Goal: Task Accomplishment & Management: Manage account settings

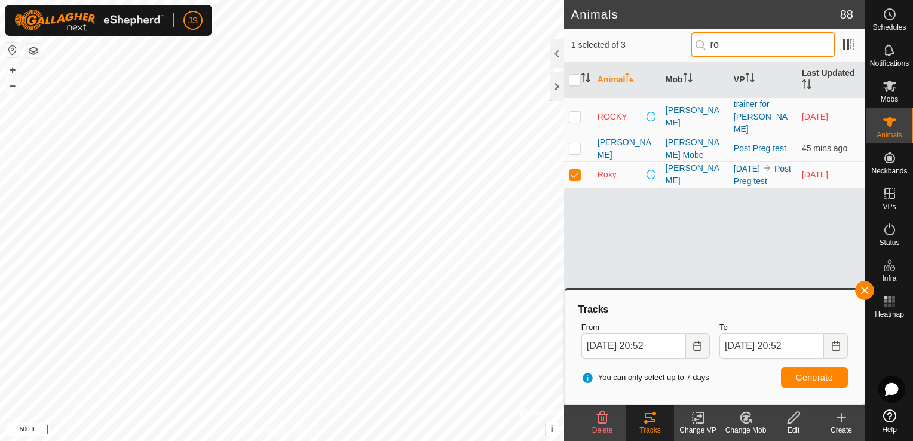
click at [748, 42] on input "ro" at bounding box center [763, 44] width 145 height 25
type input "r"
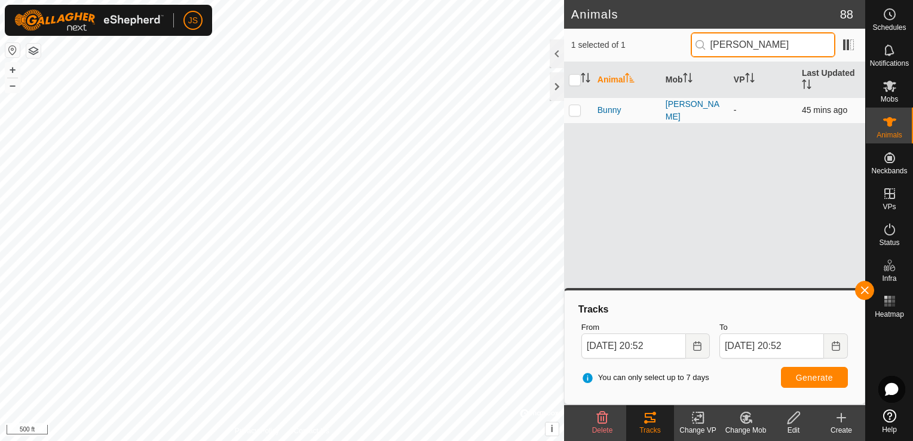
type input "[PERSON_NAME]"
click at [574, 112] on p-checkbox at bounding box center [575, 110] width 12 height 10
click at [748, 420] on icon at bounding box center [746, 417] width 15 height 14
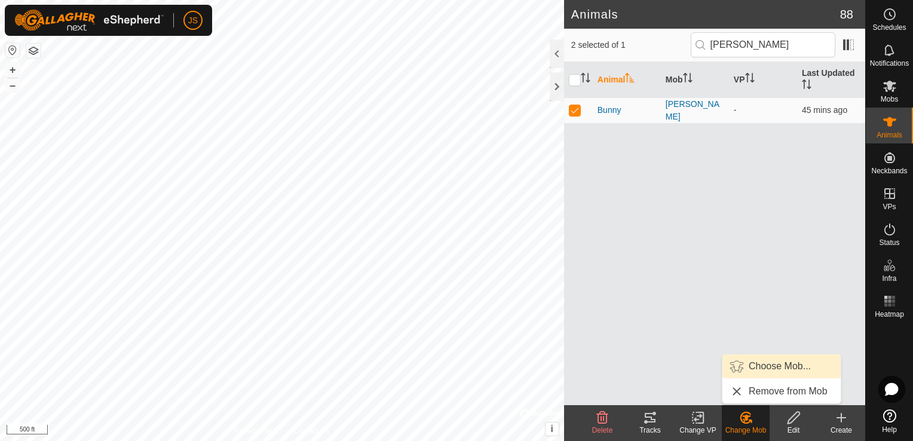
click at [752, 363] on link "Choose Mob..." at bounding box center [781, 366] width 118 height 24
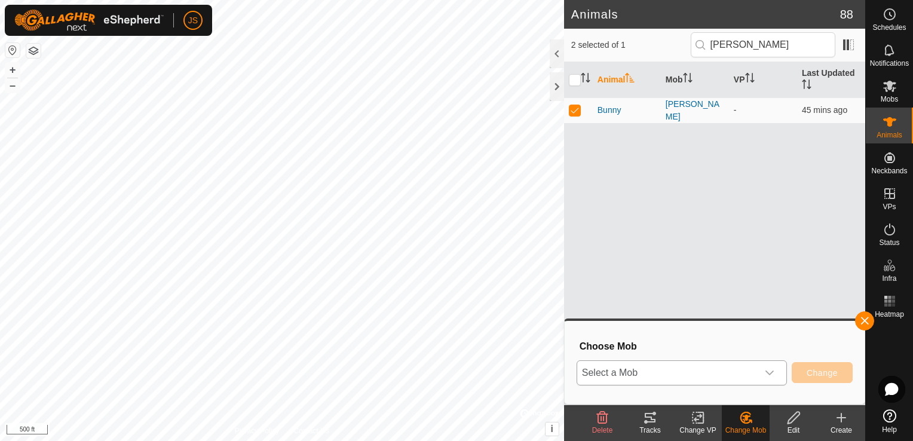
click at [686, 372] on span "Select a Mob" at bounding box center [667, 373] width 180 height 24
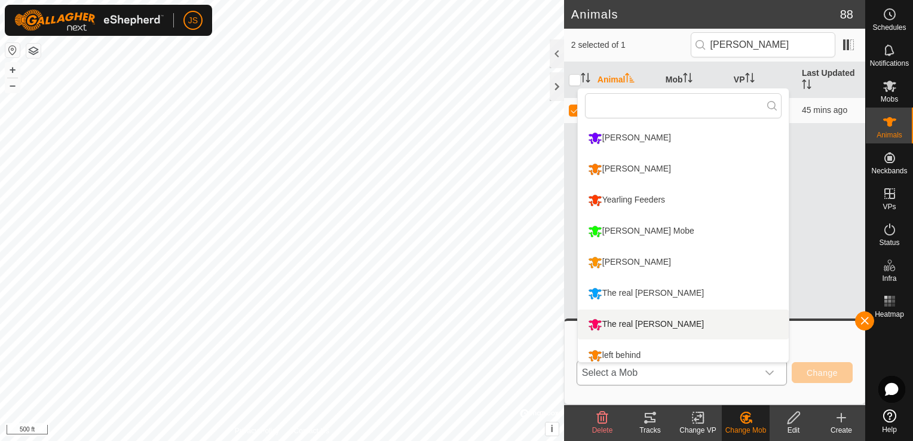
scroll to position [8, 0]
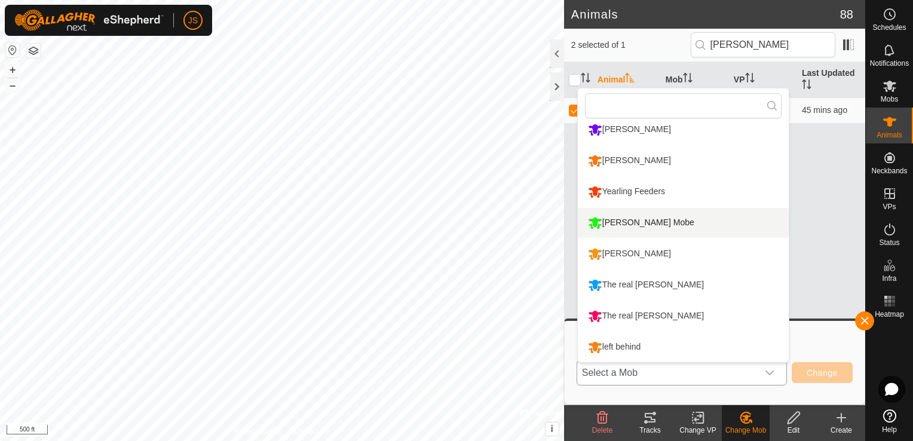
click at [682, 222] on li "[PERSON_NAME] Mobe" at bounding box center [683, 223] width 211 height 30
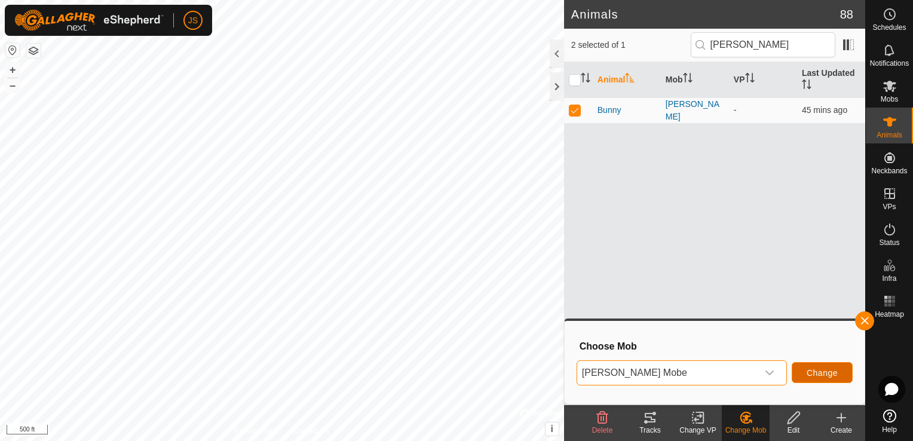
click at [832, 369] on span "Change" at bounding box center [822, 373] width 31 height 10
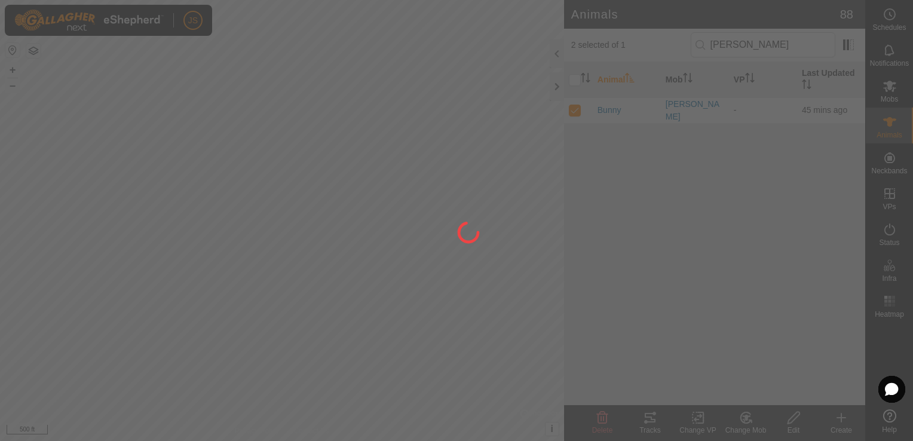
checkbox input "false"
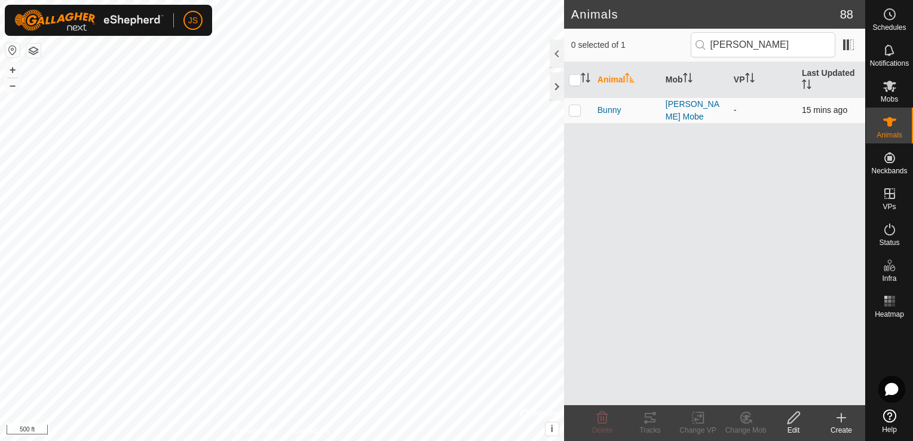
click at [569, 113] on p-tablecheckbox at bounding box center [575, 110] width 12 height 10
checkbox input "true"
click at [697, 419] on icon at bounding box center [698, 417] width 15 height 14
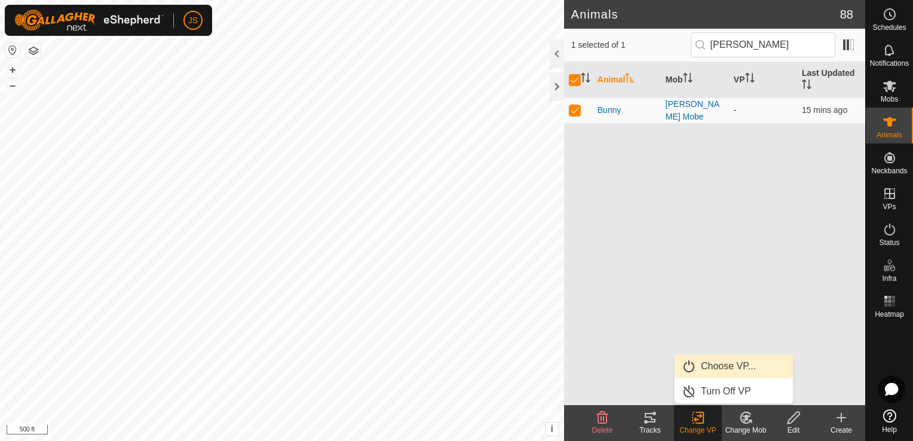
click at [740, 366] on link "Choose VP..." at bounding box center [734, 366] width 118 height 24
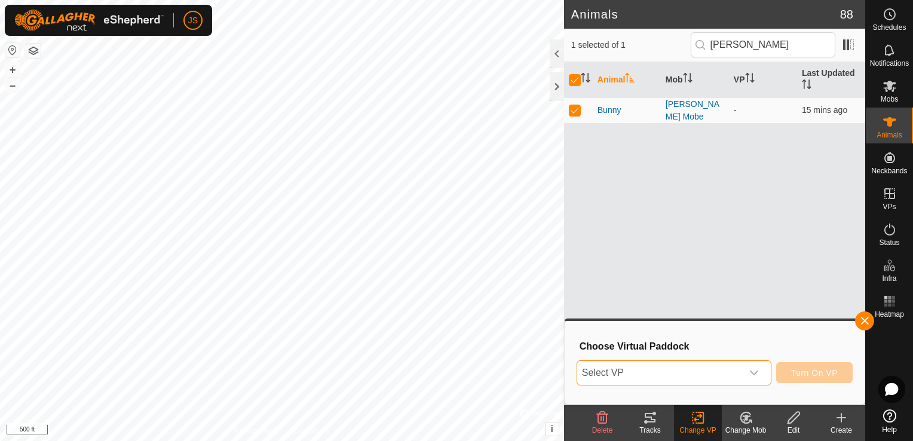
click at [696, 366] on span "Select VP" at bounding box center [659, 373] width 165 height 24
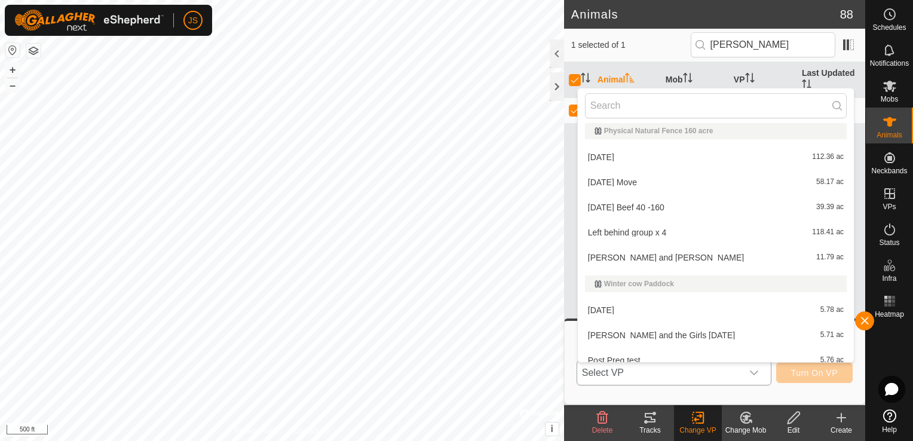
scroll to position [196, 0]
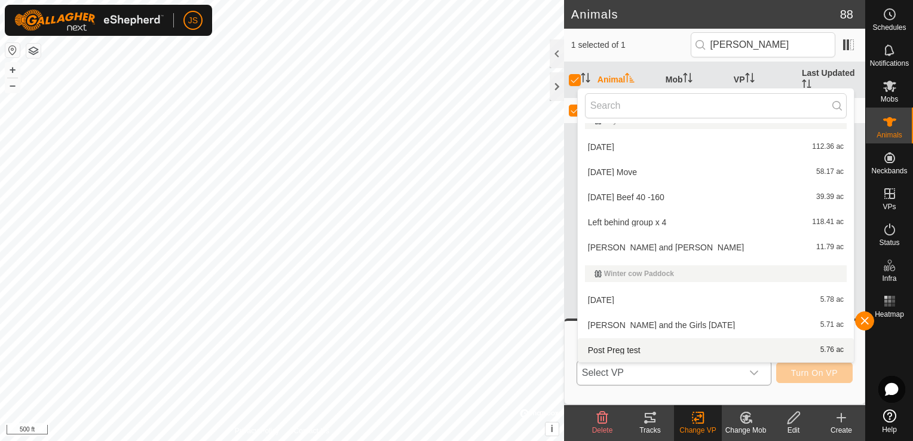
click at [618, 345] on li "Post Preg test 5.76 ac" at bounding box center [716, 350] width 276 height 24
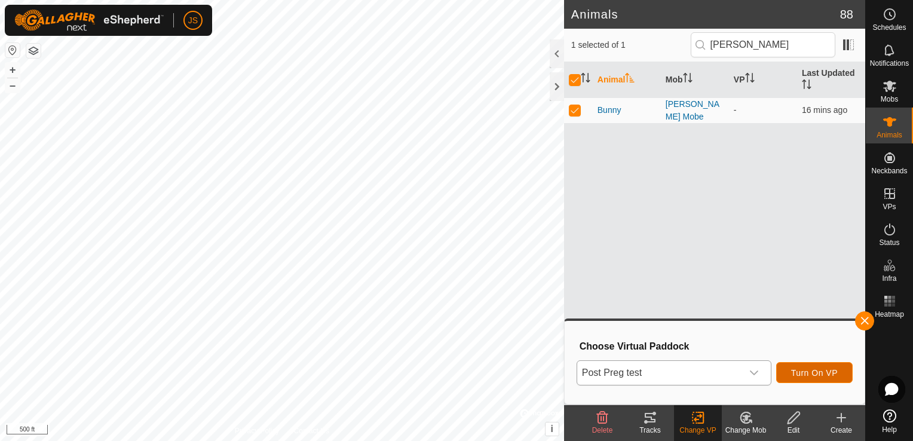
click at [817, 369] on span "Turn On VP" at bounding box center [814, 373] width 47 height 10
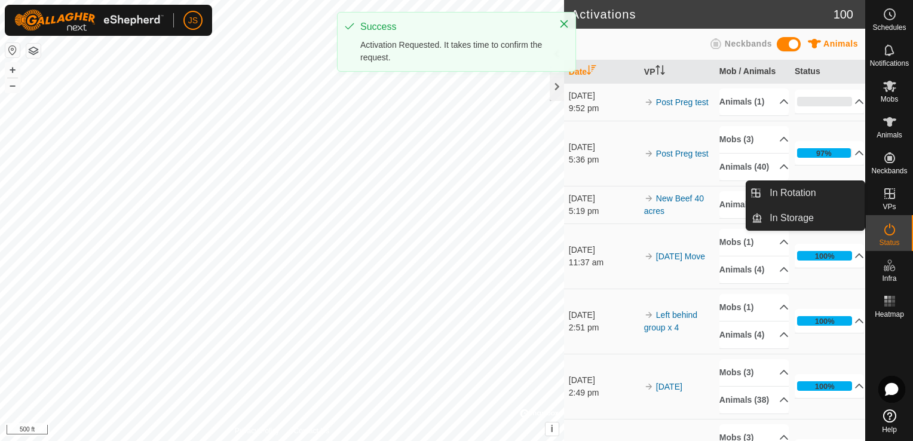
click at [884, 201] on es-virtualpaddocks-svg-icon at bounding box center [890, 193] width 22 height 19
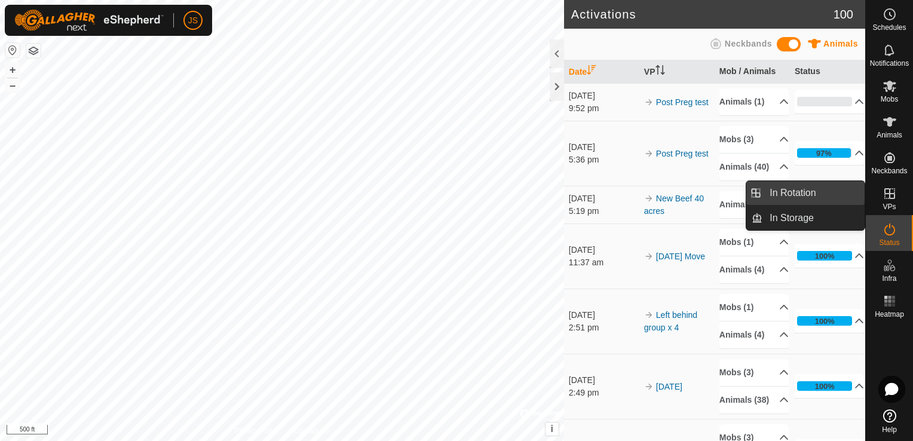
click at [797, 197] on link "In Rotation" at bounding box center [813, 193] width 102 height 24
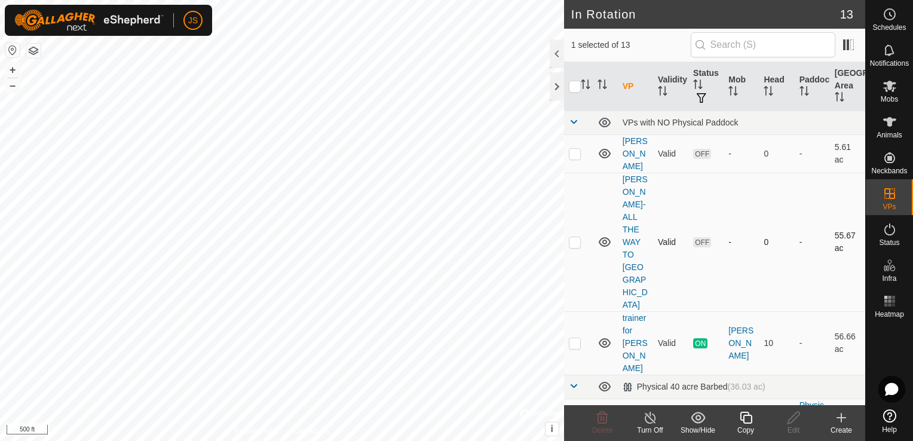
scroll to position [748, 0]
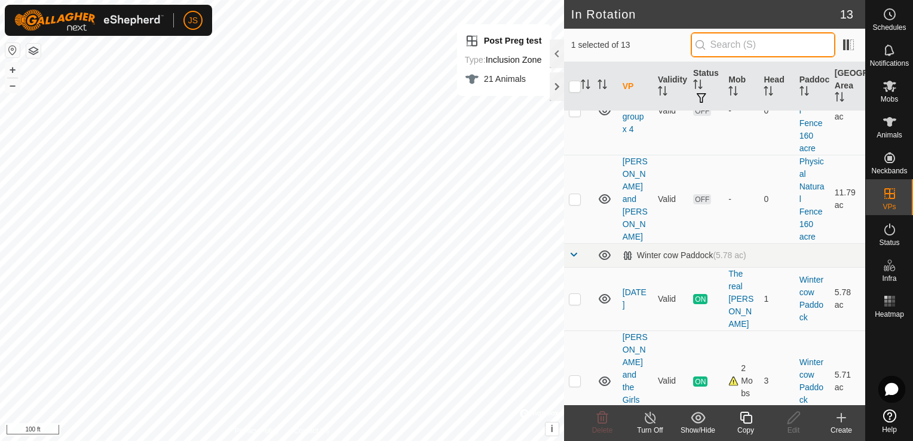
click at [753, 41] on input "text" at bounding box center [763, 44] width 145 height 25
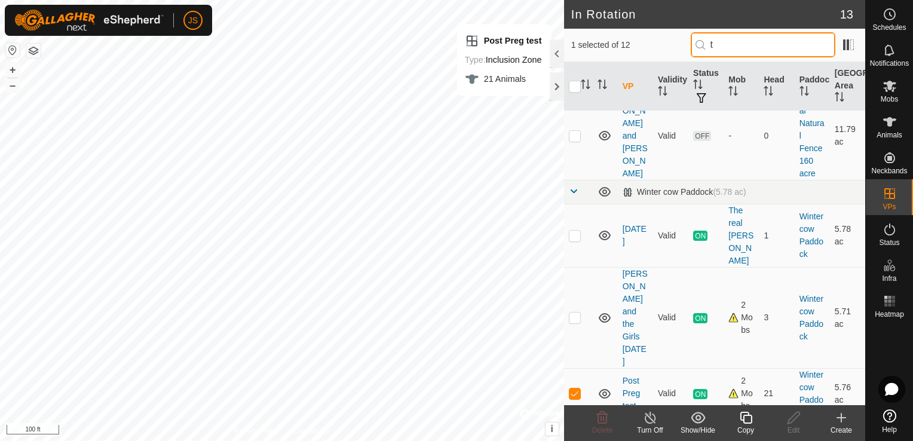
scroll to position [0, 0]
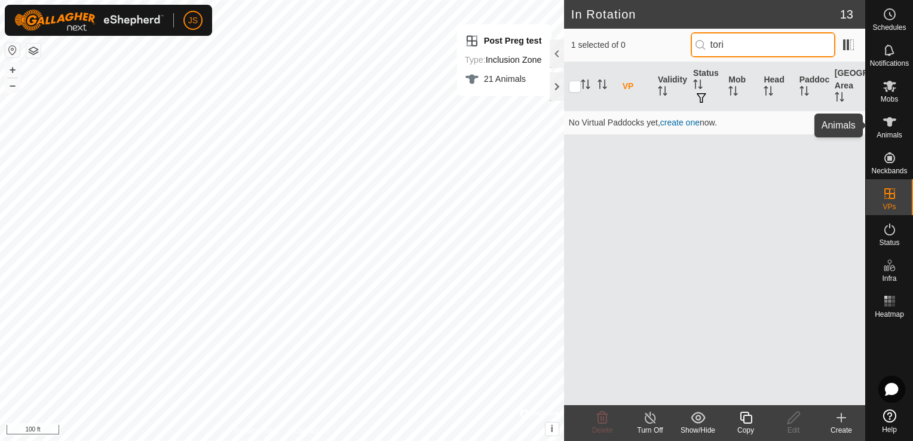
type input "tori"
click at [884, 127] on icon at bounding box center [890, 122] width 14 height 14
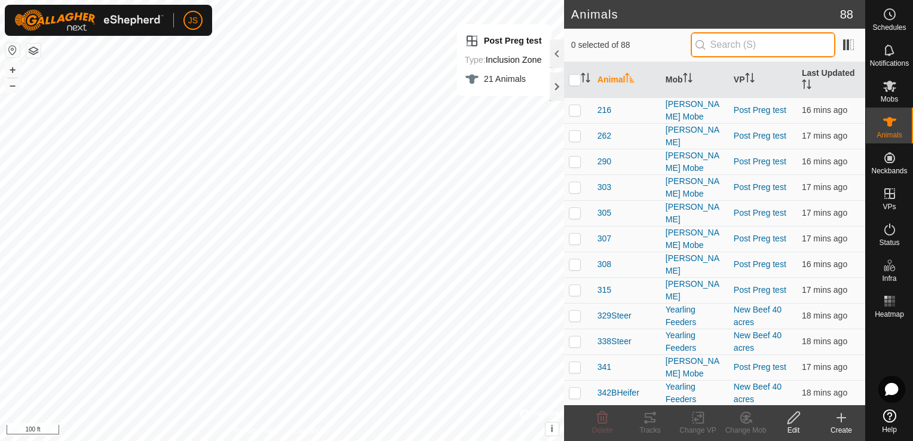
click at [744, 49] on input "text" at bounding box center [763, 44] width 145 height 25
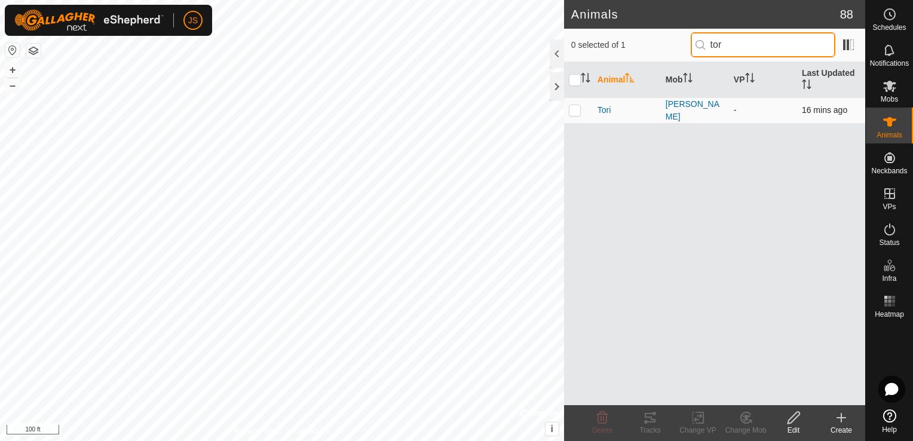
type input "tor"
click at [576, 111] on p-checkbox at bounding box center [575, 110] width 12 height 10
checkbox input "true"
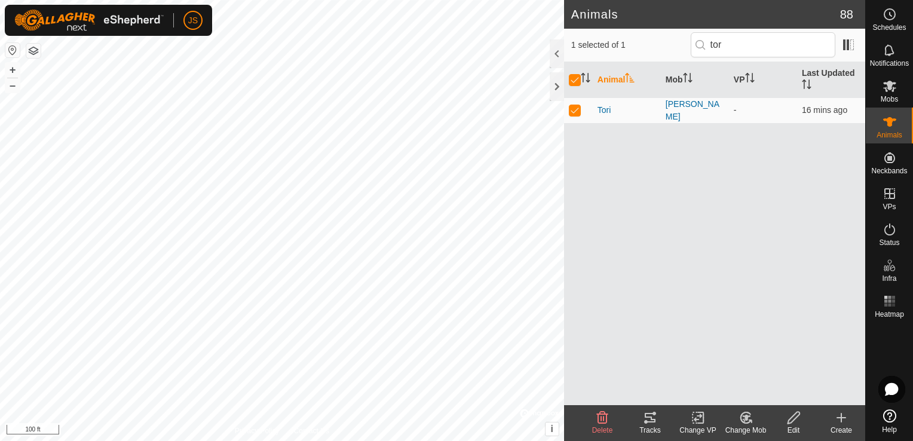
click at [748, 418] on icon at bounding box center [746, 417] width 15 height 14
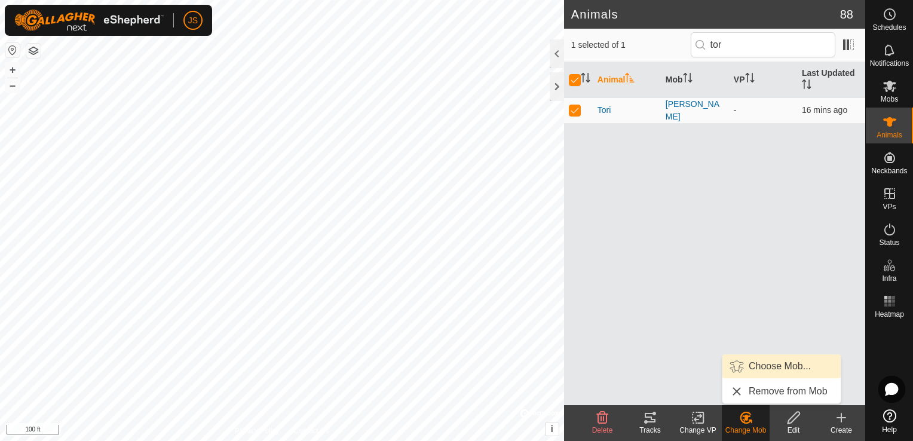
click at [762, 367] on link "Choose Mob..." at bounding box center [781, 366] width 118 height 24
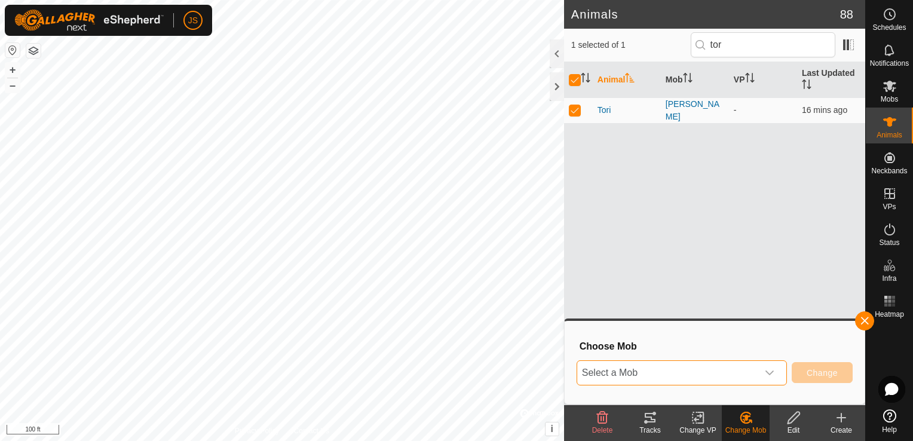
click at [678, 370] on span "Select a Mob" at bounding box center [667, 373] width 180 height 24
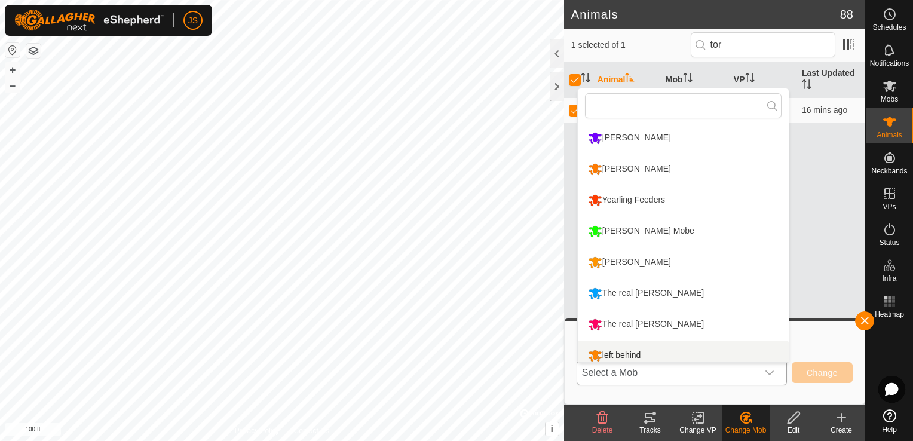
scroll to position [8, 0]
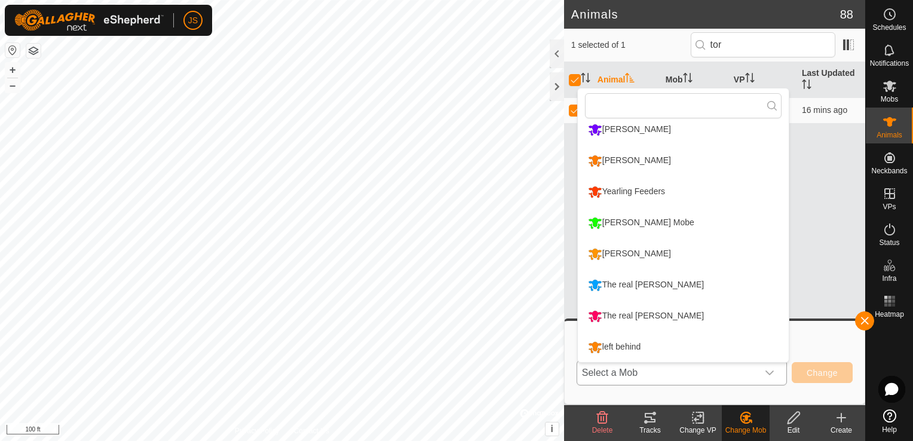
click at [613, 220] on li "[PERSON_NAME] Mobe" at bounding box center [683, 223] width 211 height 30
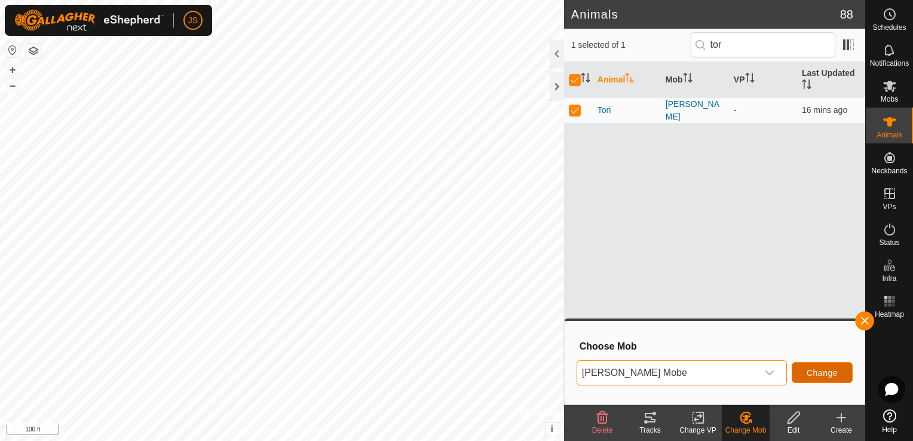
click at [822, 376] on span "Change" at bounding box center [822, 373] width 31 height 10
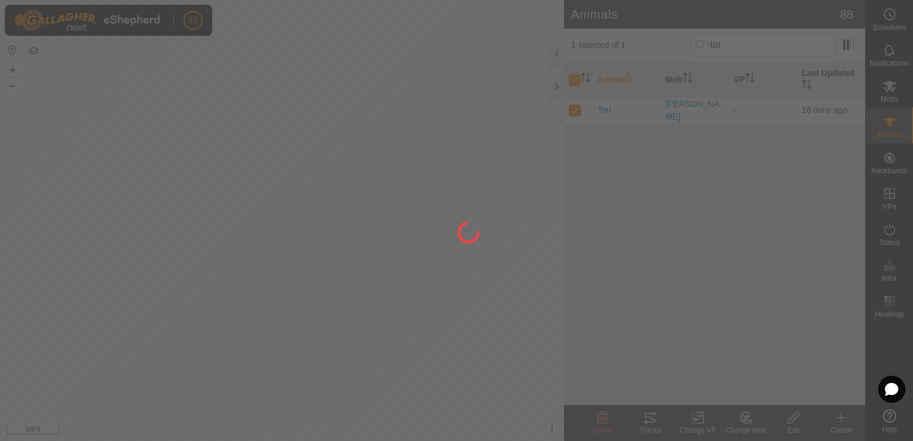
checkbox input "false"
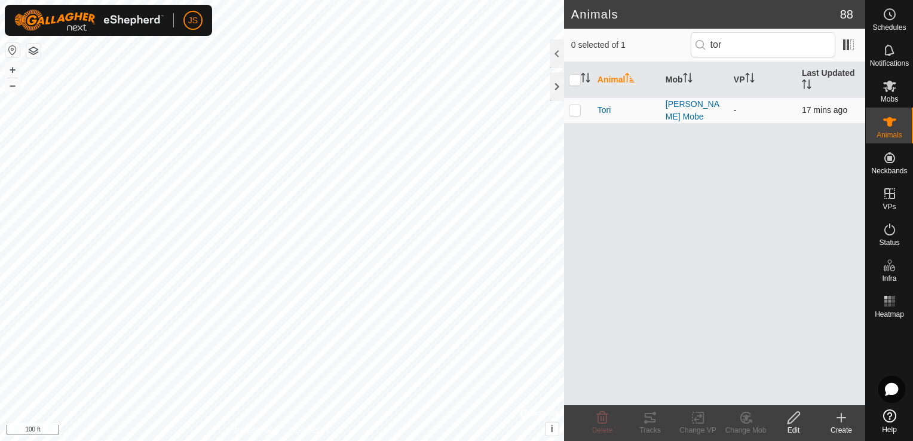
click at [571, 112] on p-checkbox at bounding box center [575, 110] width 12 height 10
checkbox input "true"
click at [571, 112] on p-checkbox at bounding box center [575, 110] width 12 height 10
checkbox input "false"
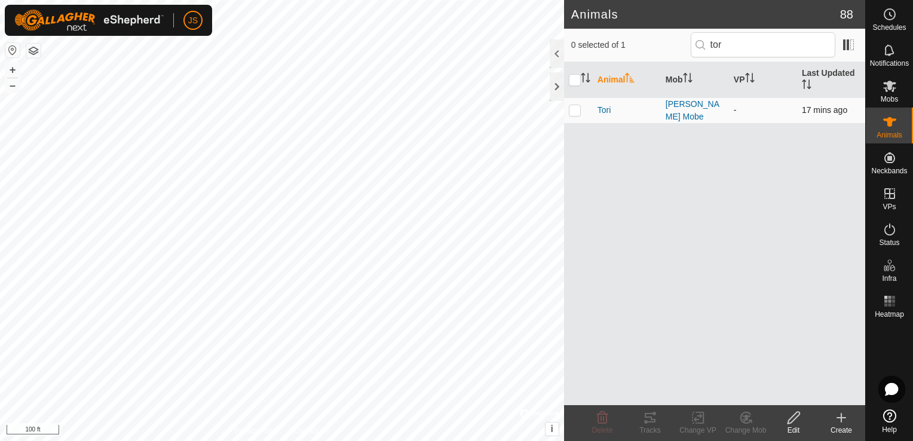
checkbox input "false"
drag, startPoint x: 679, startPoint y: 174, endPoint x: 588, endPoint y: 129, distance: 101.5
click at [676, 171] on div "Animal Mob VP Last Updated [PERSON_NAME] Mobe - 17 mins ago" at bounding box center [714, 233] width 301 height 343
click at [574, 114] on p-checkbox at bounding box center [575, 110] width 12 height 10
checkbox input "true"
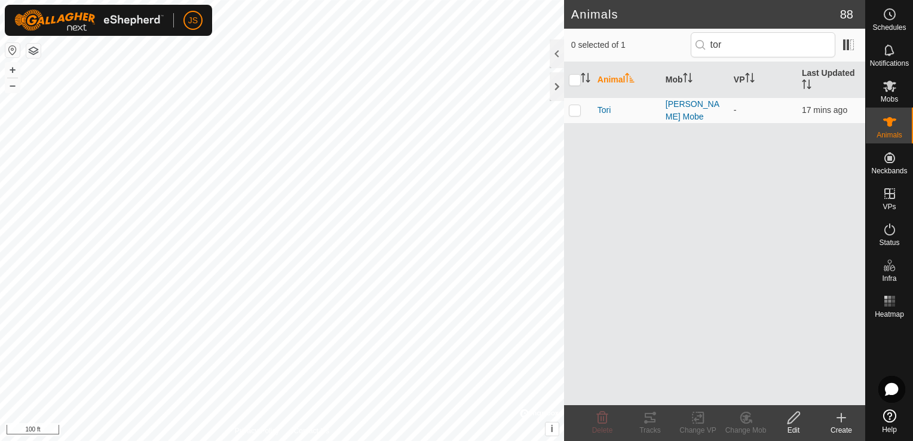
checkbox input "true"
click at [698, 427] on div "Change VP" at bounding box center [698, 430] width 48 height 11
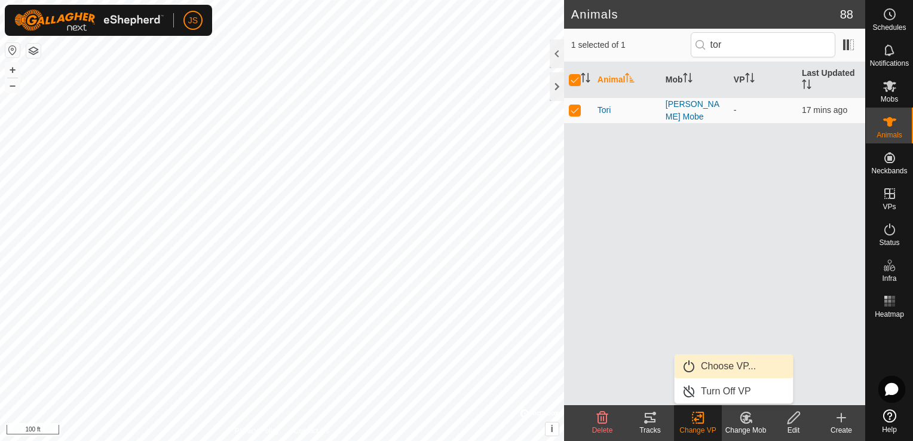
click at [703, 367] on link "Choose VP..." at bounding box center [734, 366] width 118 height 24
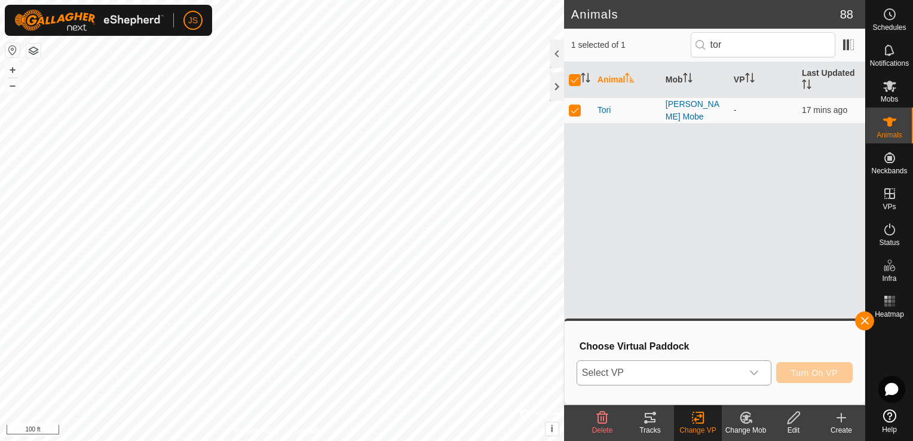
click at [672, 367] on span "Select VP" at bounding box center [659, 373] width 165 height 24
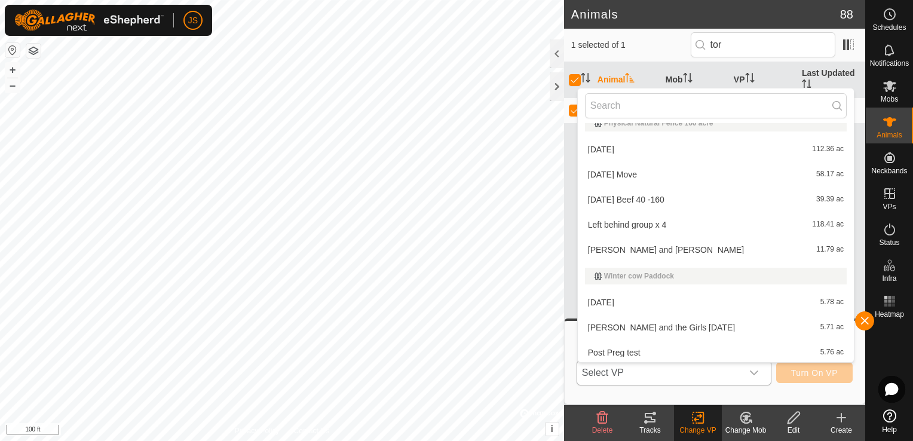
scroll to position [196, 0]
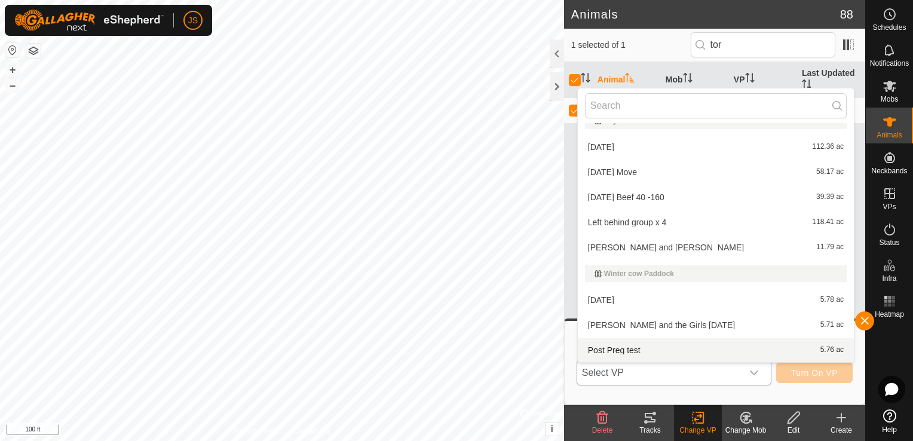
click at [736, 346] on li "Post Preg test 5.76 ac" at bounding box center [716, 350] width 276 height 24
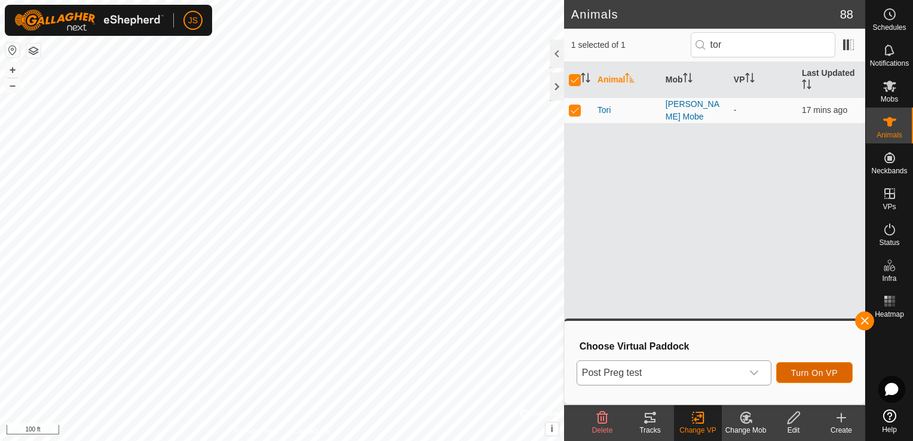
click at [805, 367] on button "Turn On VP" at bounding box center [814, 372] width 76 height 21
